Goal: Information Seeking & Learning: Learn about a topic

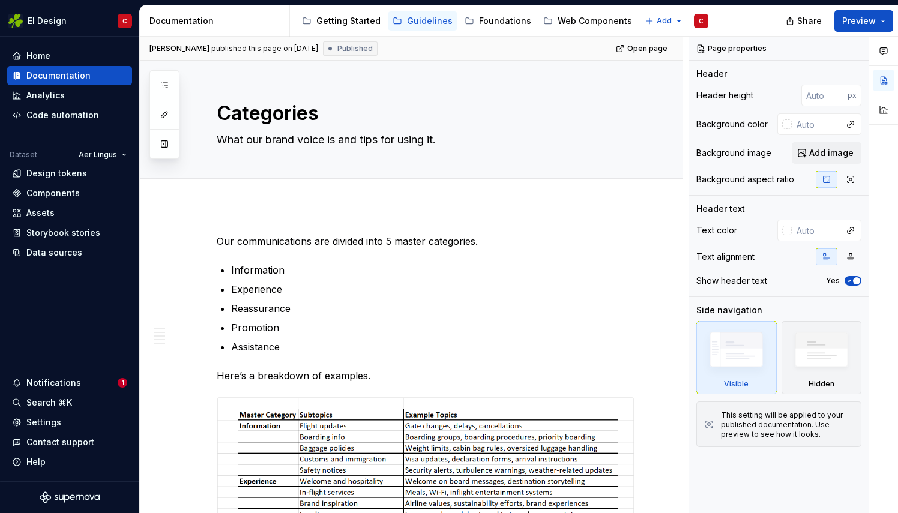
type textarea "*"
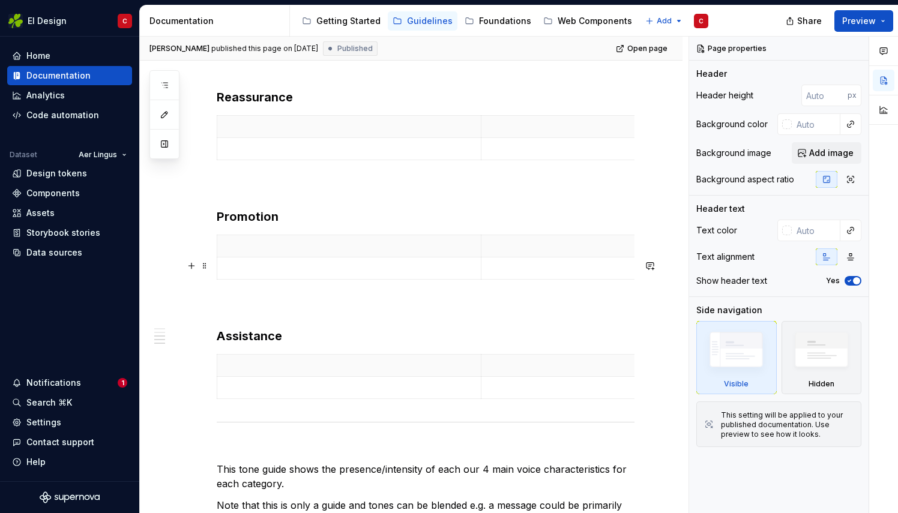
scroll to position [866, 0]
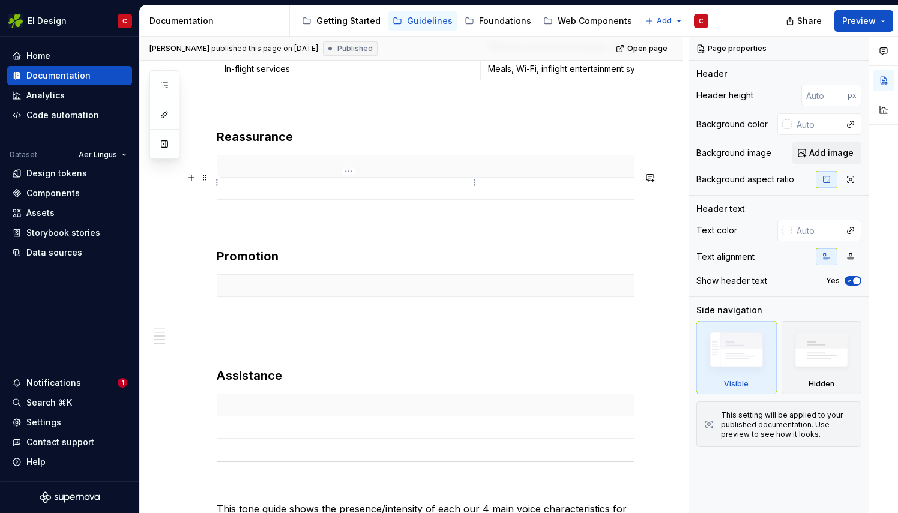
click at [270, 172] on p at bounding box center [348, 166] width 249 height 12
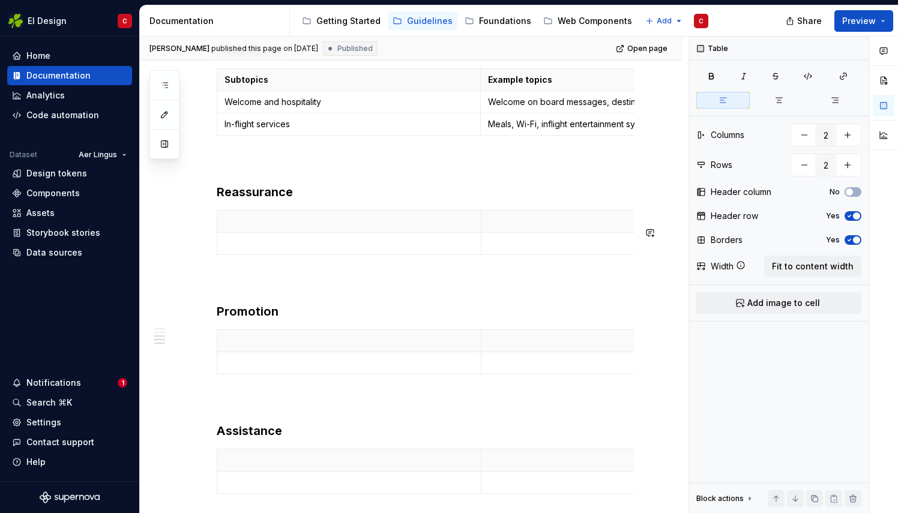
scroll to position [807, 0]
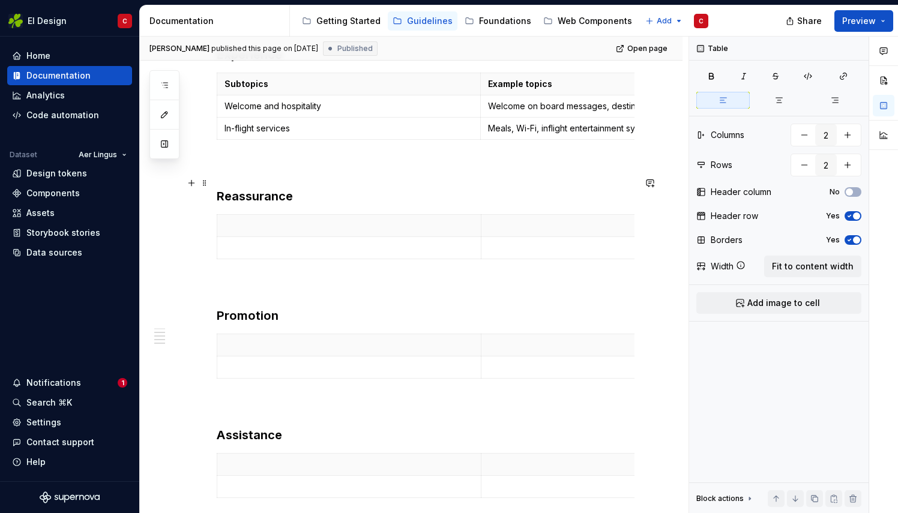
click at [283, 173] on p at bounding box center [426, 166] width 418 height 14
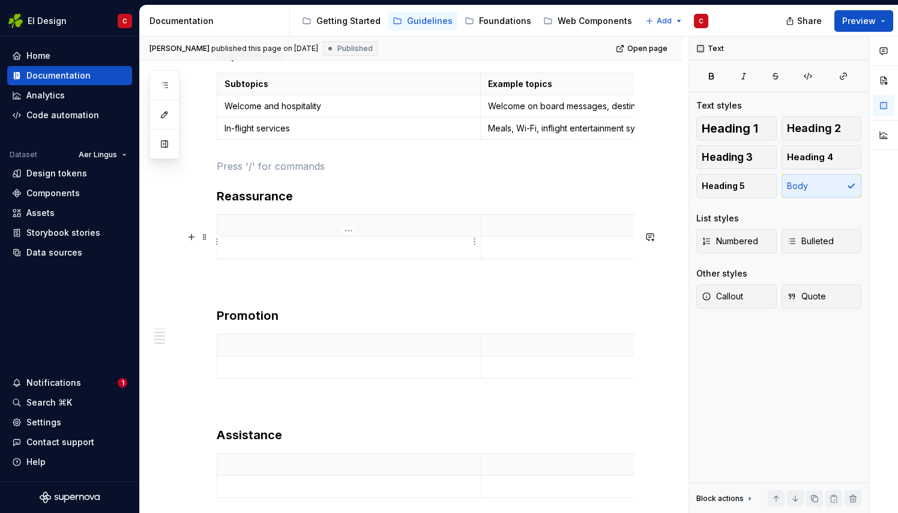
click at [257, 232] on p at bounding box center [348, 226] width 249 height 12
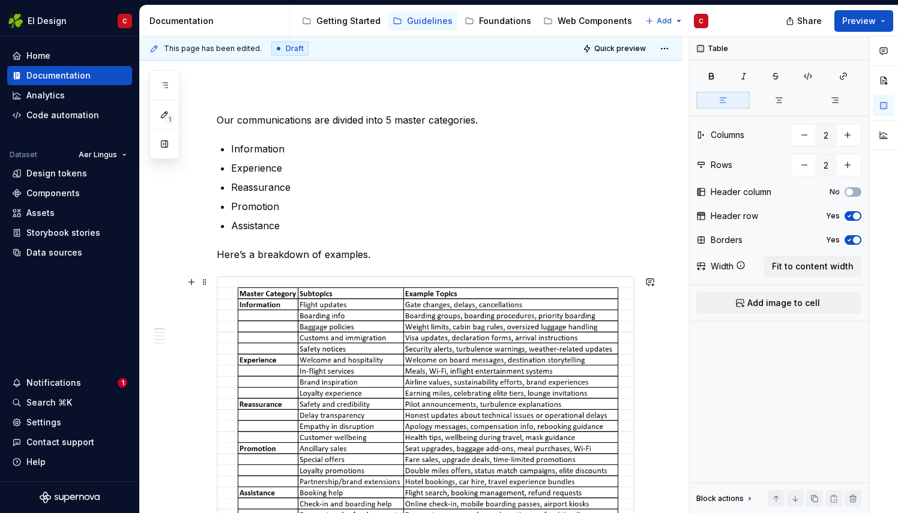
scroll to position [0, 0]
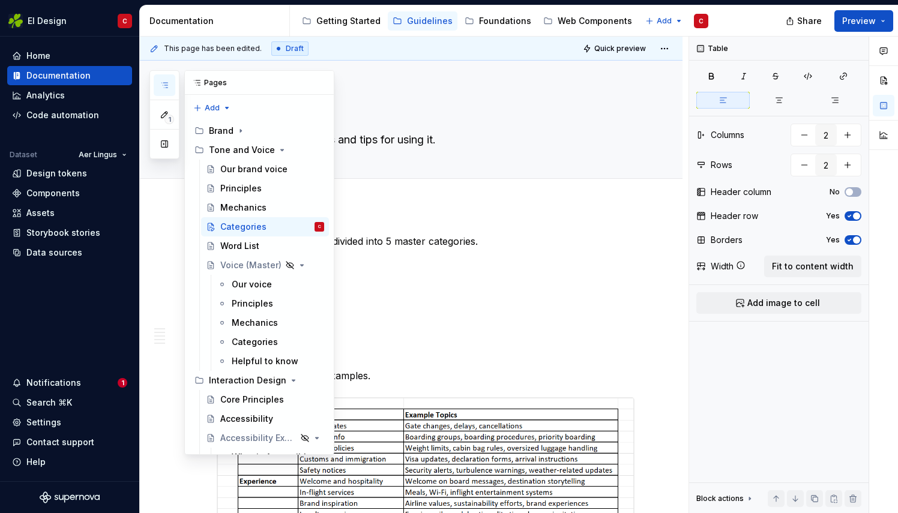
click at [162, 81] on icon "button" at bounding box center [165, 85] width 10 height 10
click at [246, 170] on div "Our brand voice" at bounding box center [253, 169] width 67 height 12
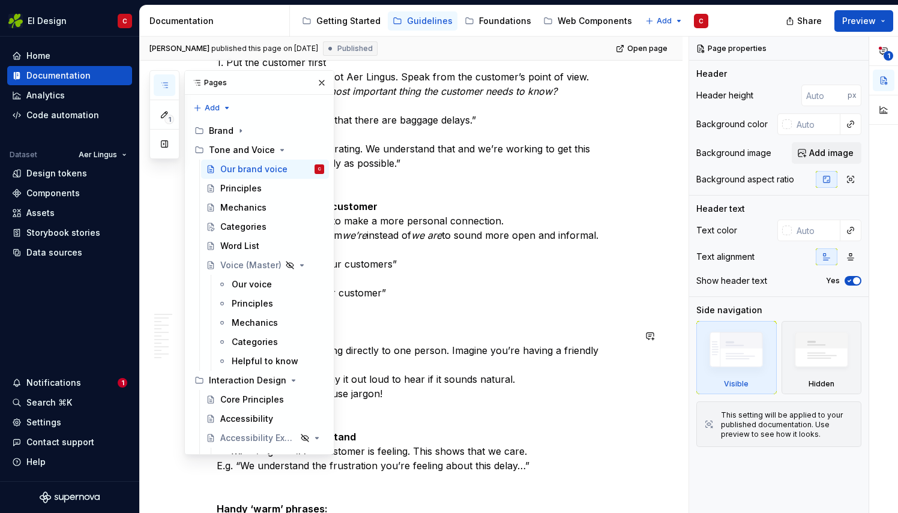
scroll to position [1012, 0]
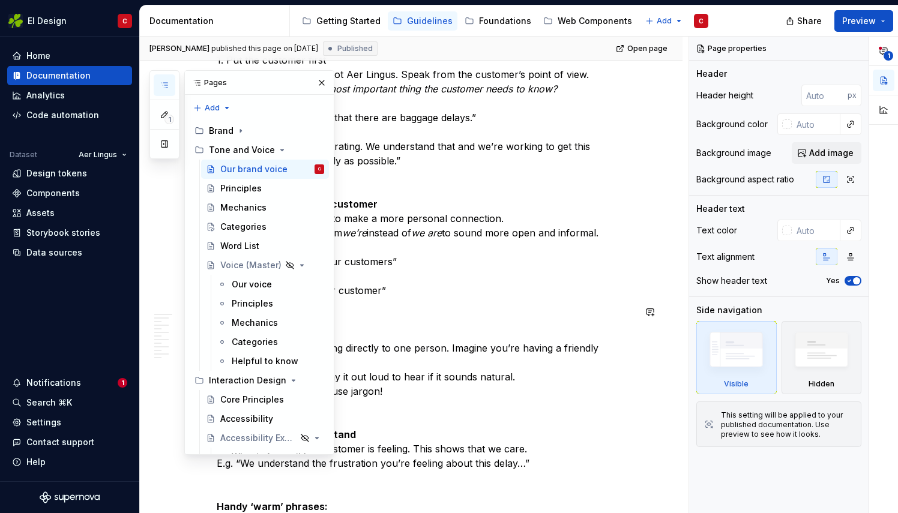
type textarea "*"
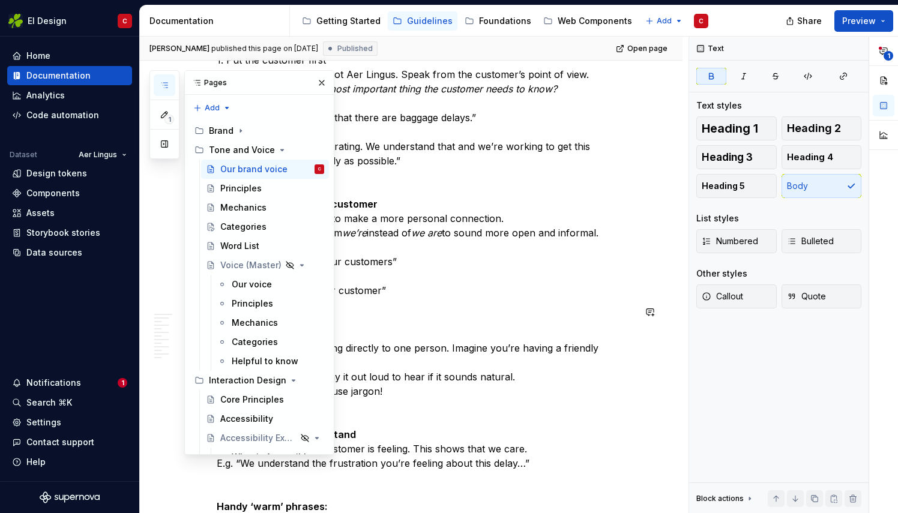
click at [314, 83] on button "button" at bounding box center [321, 82] width 17 height 17
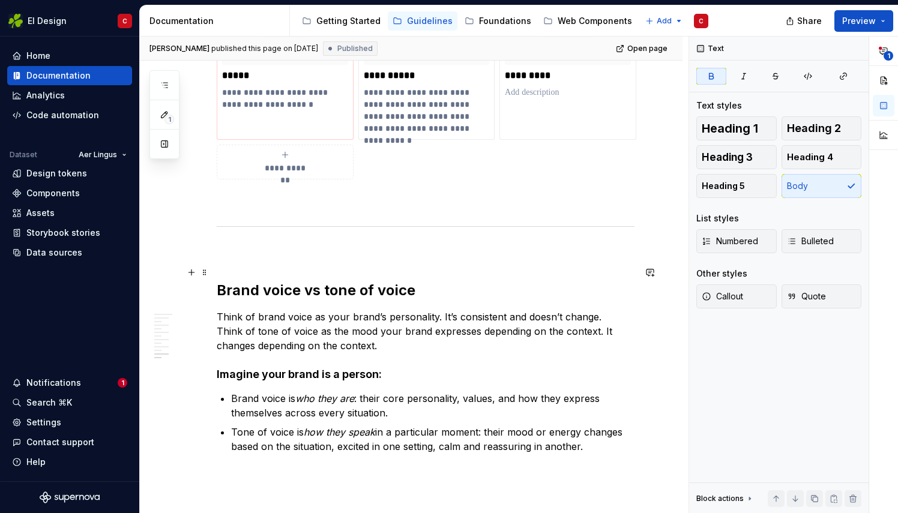
scroll to position [3798, 0]
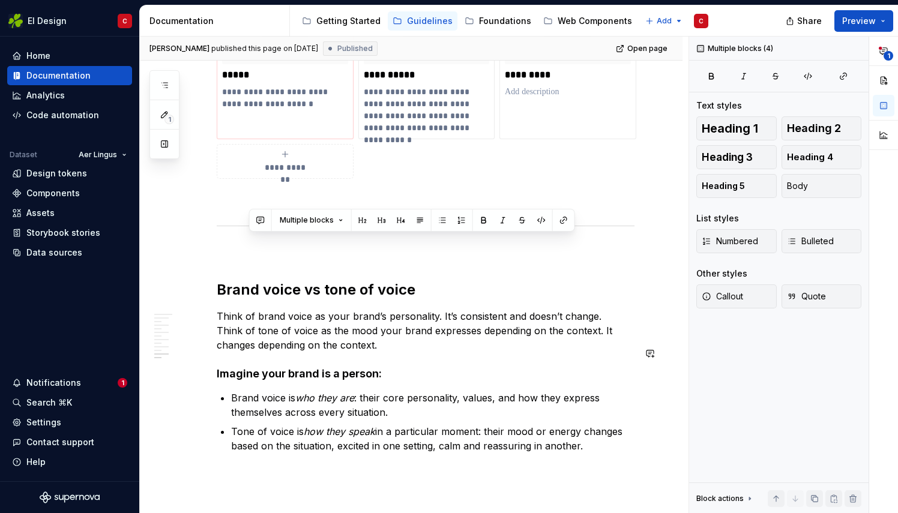
drag, startPoint x: 250, startPoint y: 223, endPoint x: 622, endPoint y: 413, distance: 418.7
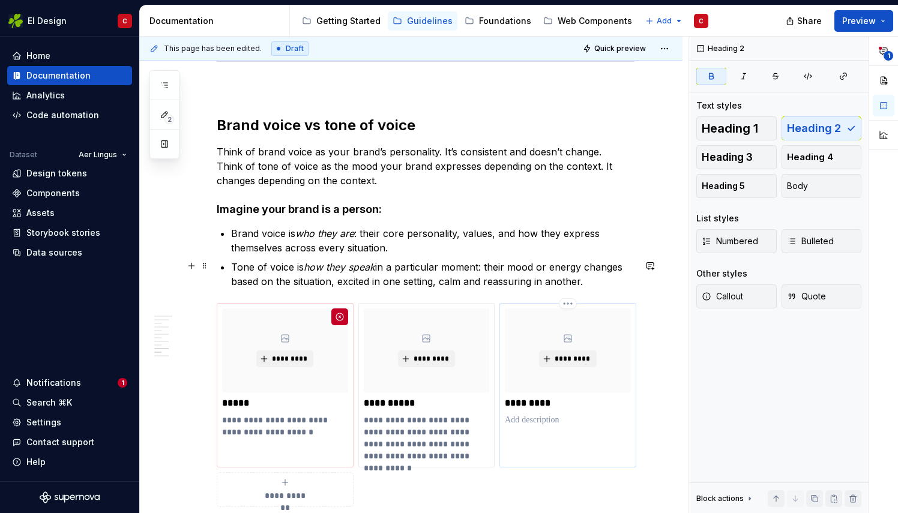
scroll to position [3467, 0]
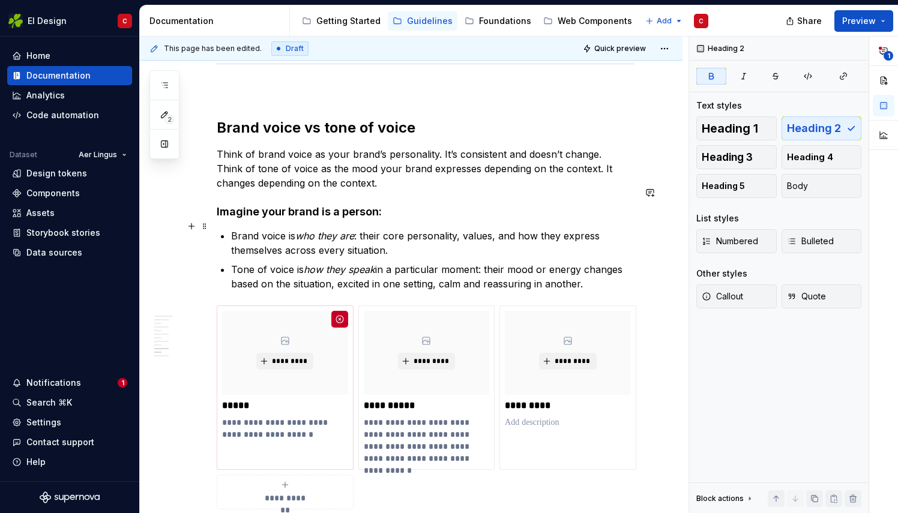
click at [587, 262] on p "Tone of voice is how they speak in a particular moment: their mood or energy ch…" at bounding box center [432, 276] width 403 height 29
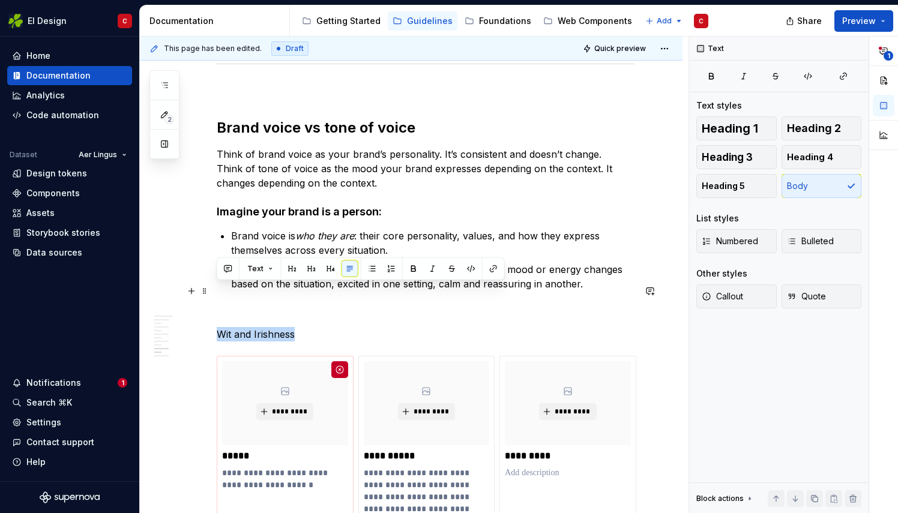
drag, startPoint x: 299, startPoint y: 292, endPoint x: 214, endPoint y: 294, distance: 85.2
click at [331, 266] on button "button" at bounding box center [330, 268] width 17 height 17
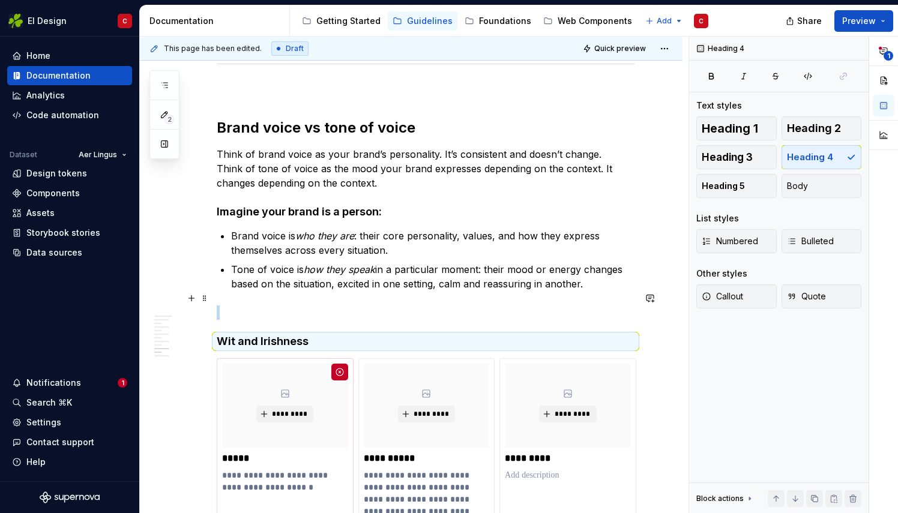
click at [325, 334] on h4 "Wit and Irishness" at bounding box center [426, 341] width 418 height 14
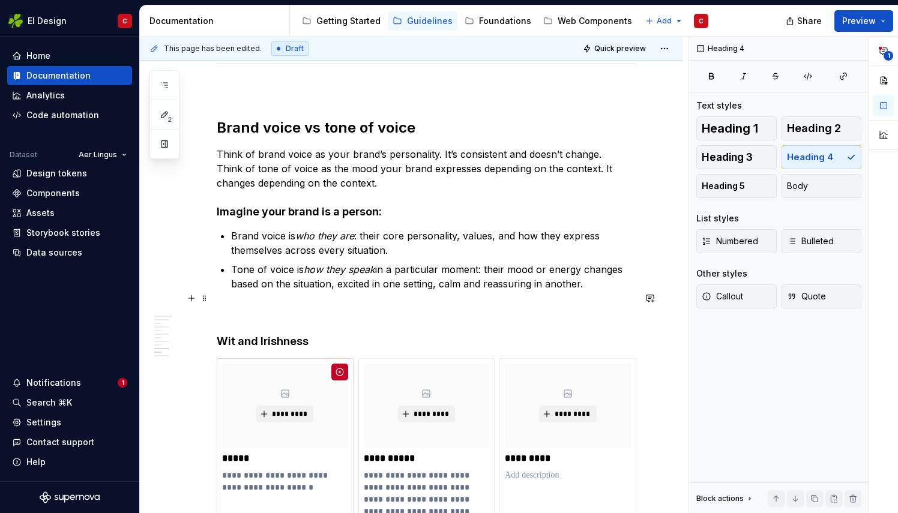
click at [320, 334] on h4 "Wit and Irishness" at bounding box center [426, 341] width 418 height 14
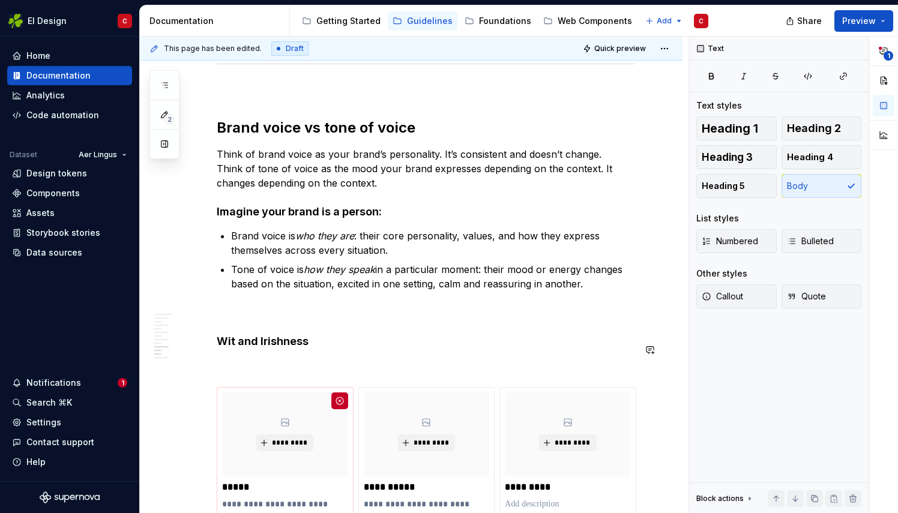
type textarea "*"
